Goal: Task Accomplishment & Management: Use online tool/utility

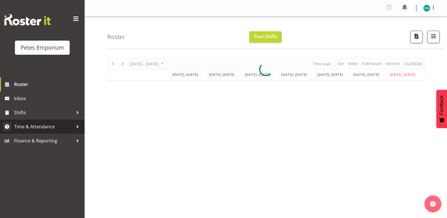
click at [35, 124] on span "Time & Attendance" at bounding box center [43, 126] width 59 height 8
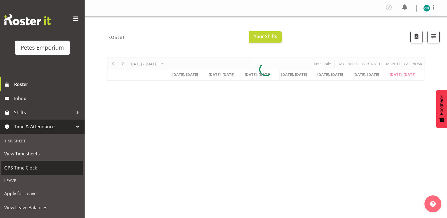
click at [27, 167] on span "GPS Time Clock" at bounding box center [42, 168] width 76 height 8
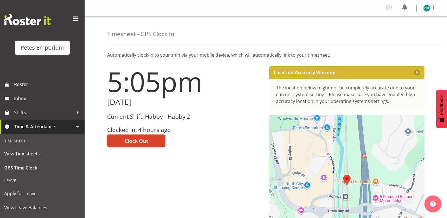
click at [146, 135] on button "Clock Out" at bounding box center [136, 140] width 58 height 12
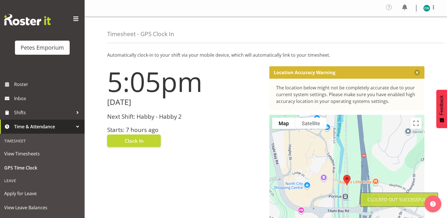
click at [424, 8] on img at bounding box center [426, 8] width 7 height 7
click at [396, 30] on link "Log Out" at bounding box center [410, 31] width 54 height 10
